Goal: Information Seeking & Learning: Learn about a topic

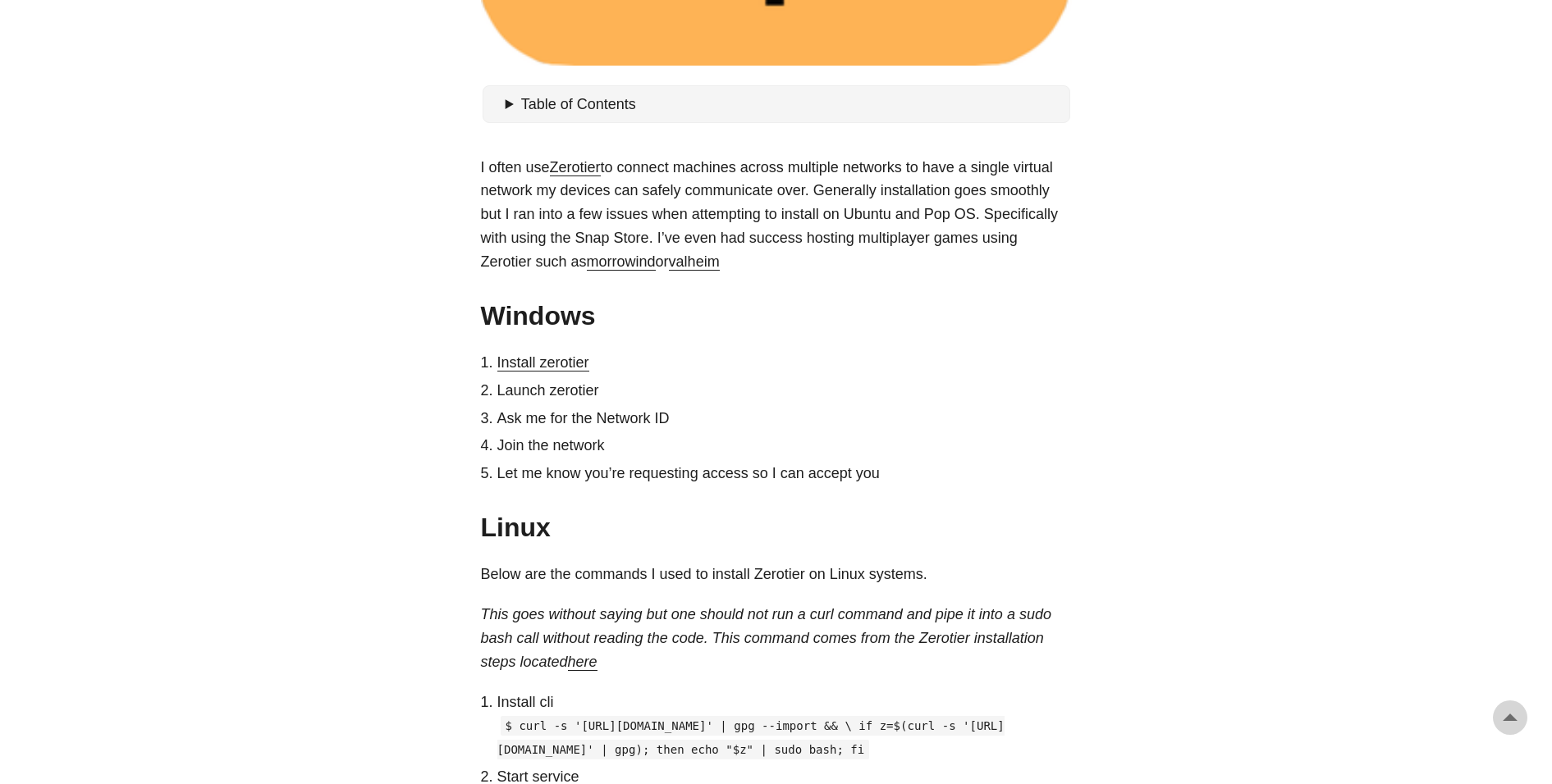
scroll to position [788, 0]
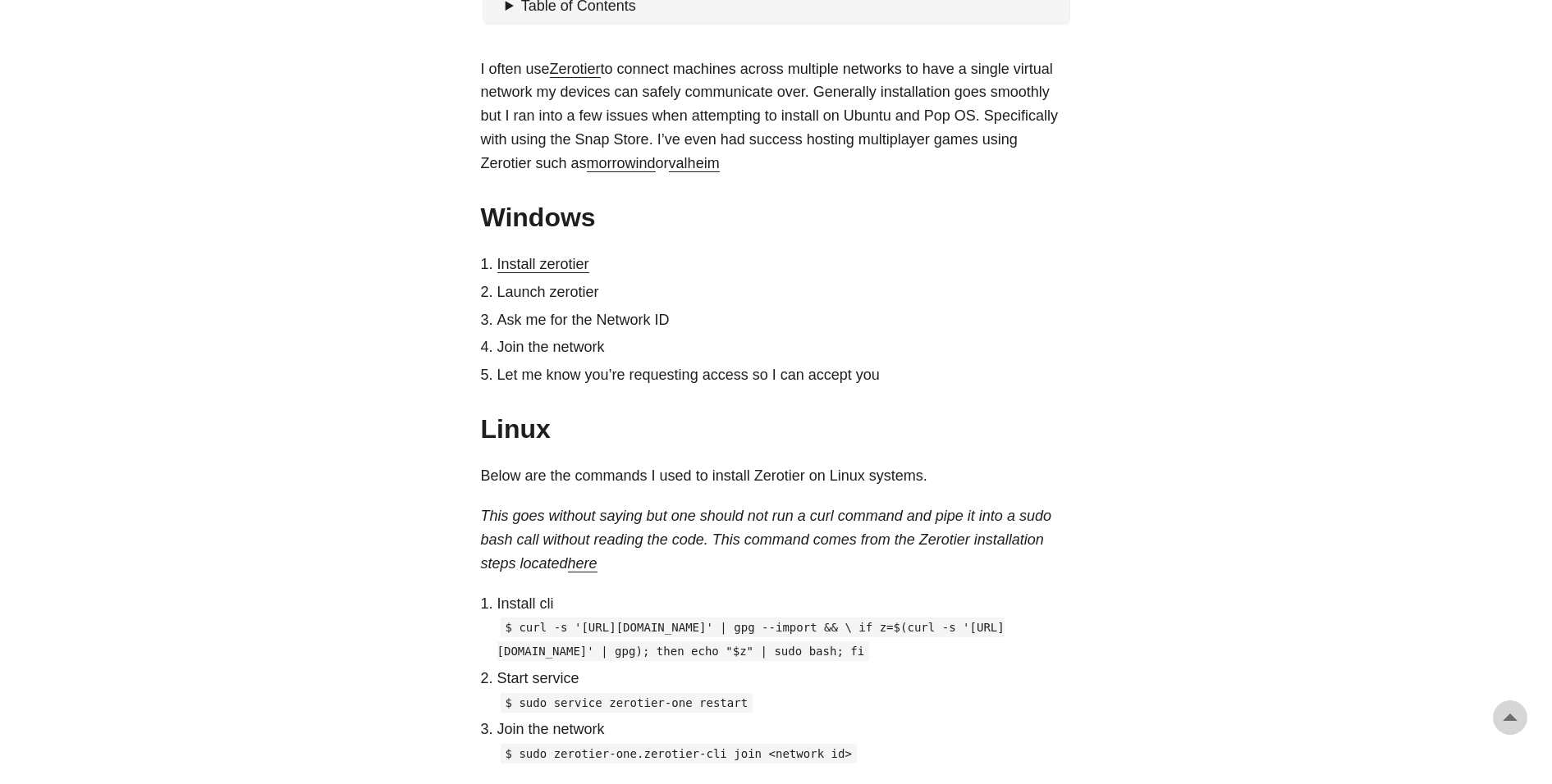
click at [592, 564] on link "here" at bounding box center [583, 563] width 30 height 17
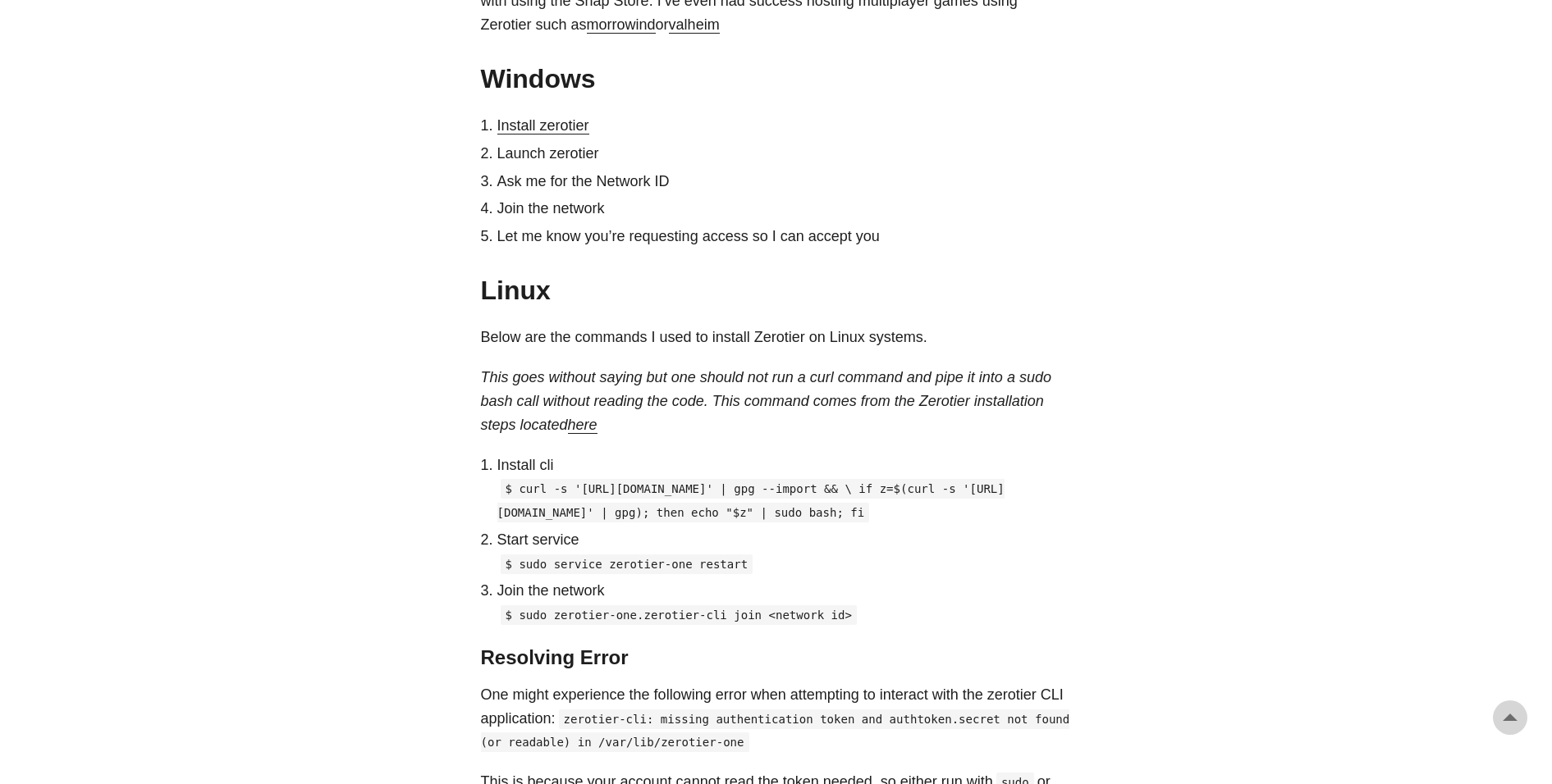
scroll to position [1320, 0]
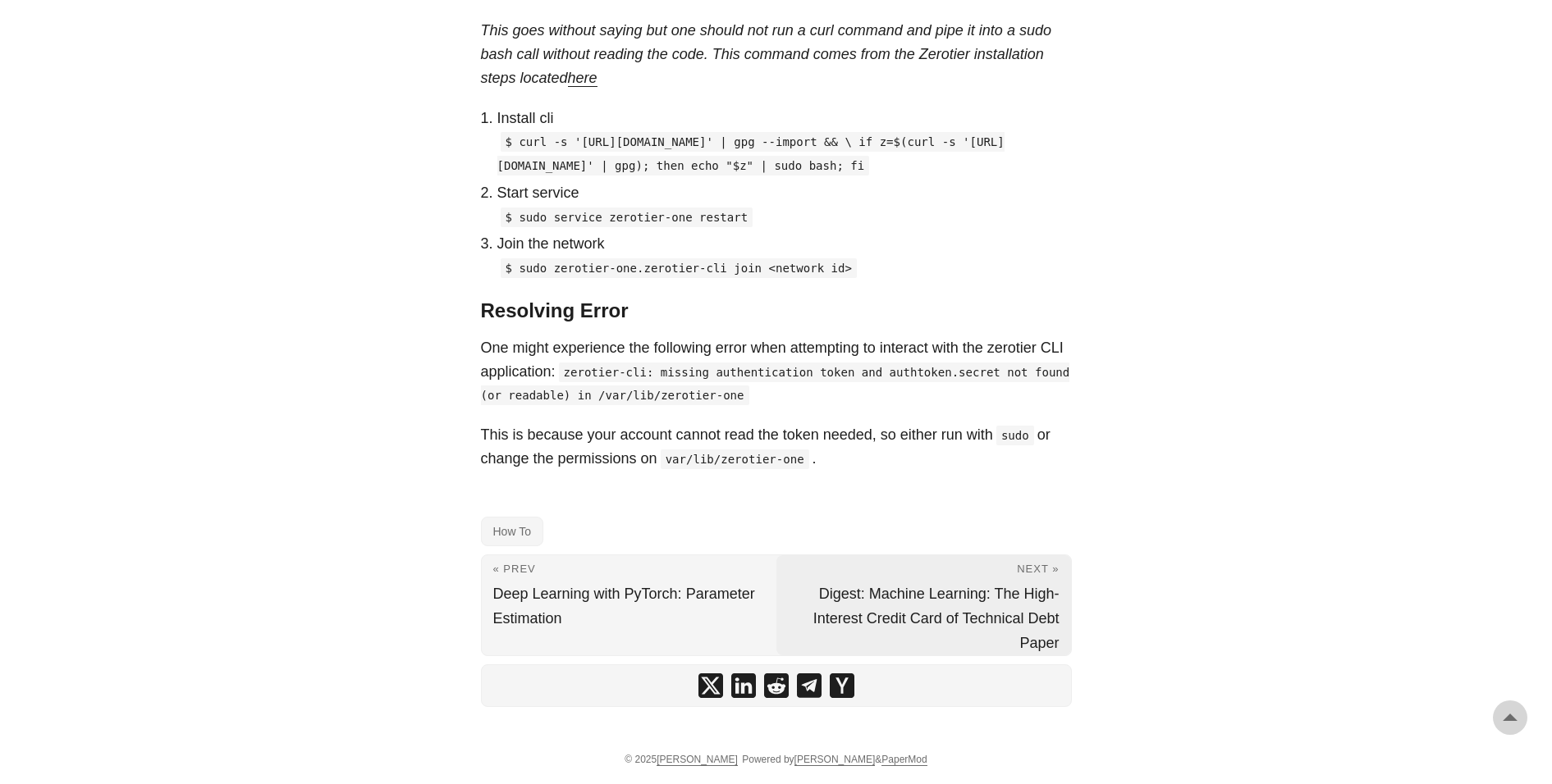
click at [1039, 567] on span "Next »" at bounding box center [1038, 569] width 42 height 12
